Goal: Check status: Check status

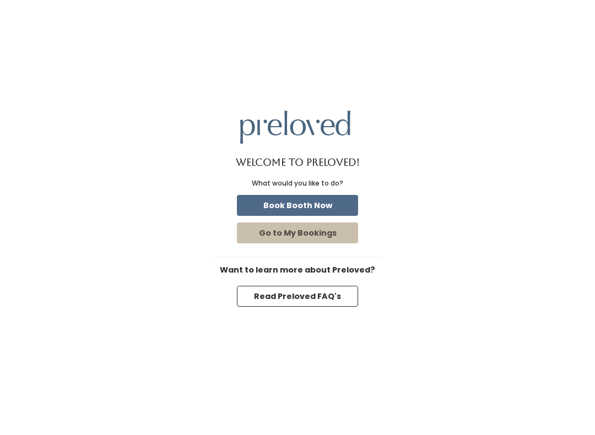
click at [329, 238] on button "Go to My Bookings" at bounding box center [297, 232] width 121 height 21
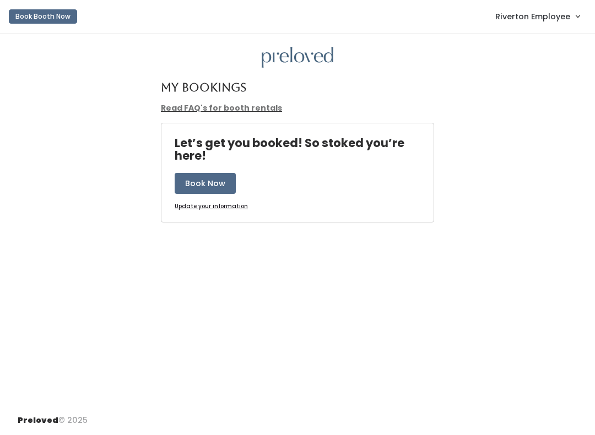
click at [545, 13] on span "Riverton Employee" at bounding box center [532, 16] width 75 height 12
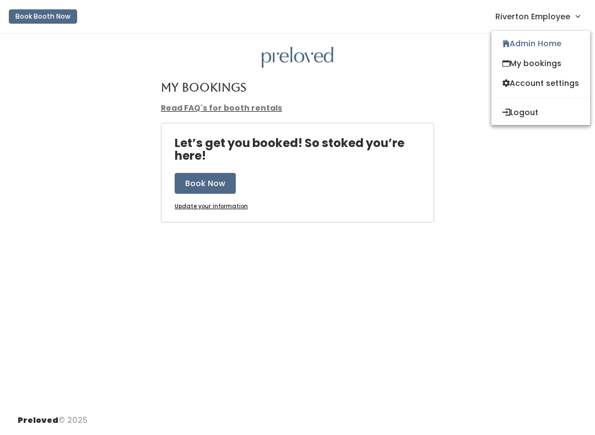
click at [557, 46] on link "Admin Home" at bounding box center [540, 44] width 99 height 20
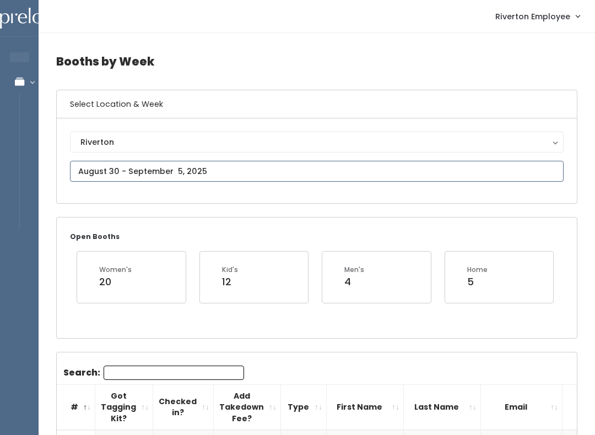
click at [253, 162] on input "text" at bounding box center [316, 171] width 493 height 21
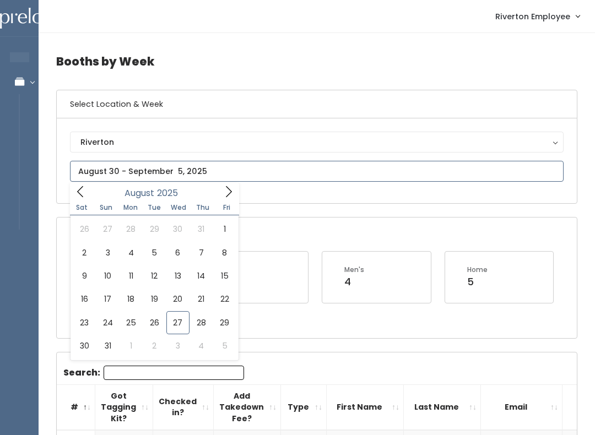
type input "August 30 to September 5"
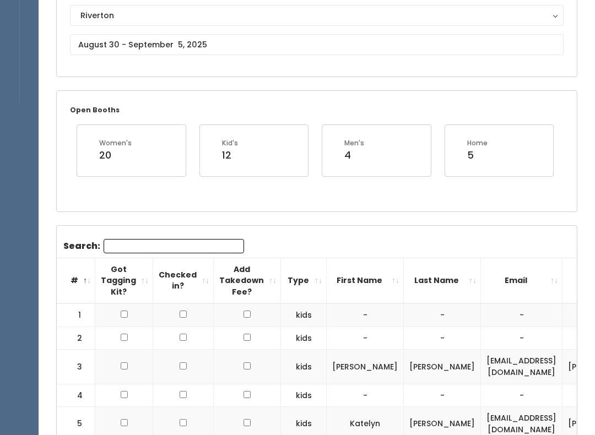
scroll to position [58, 0]
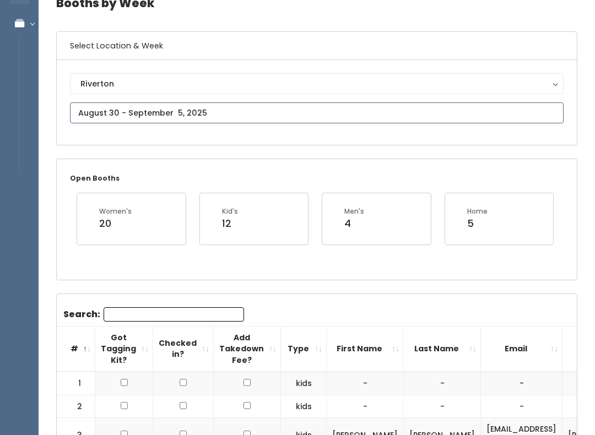
click at [370, 115] on input "text" at bounding box center [316, 112] width 493 height 21
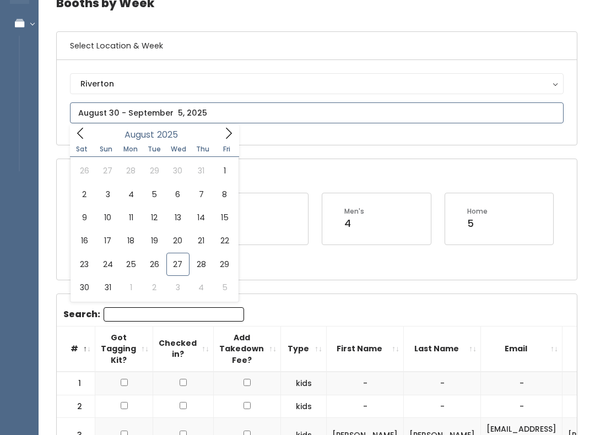
type input "August 23 to August 29"
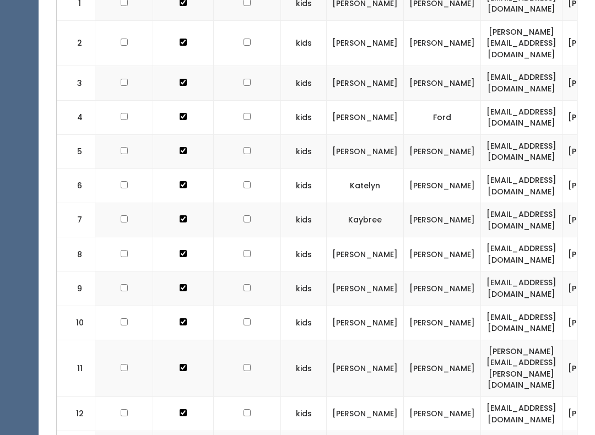
scroll to position [383, 0]
